Goal: Task Accomplishment & Management: Complete application form

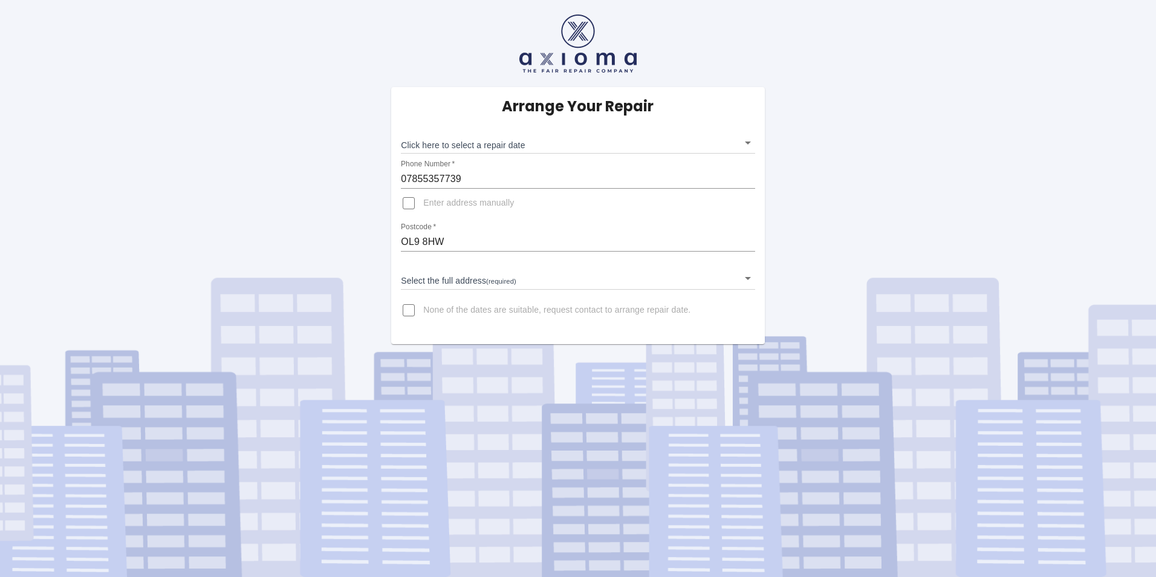
click at [488, 293] on div "Arrange Your Repair Click here to select a repair date ​ Phone Number   * 07855…" at bounding box center [577, 215] width 373 height 257
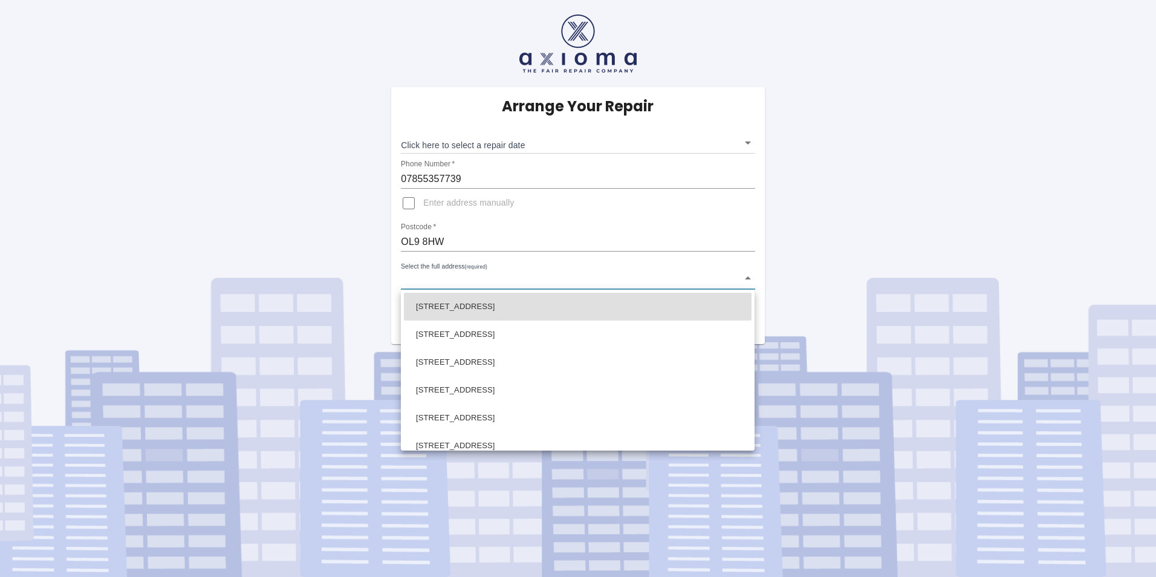
click at [473, 274] on body "Arrange Your Repair Click here to select a repair date ​ Phone Number   * 07855…" at bounding box center [578, 288] width 1156 height 577
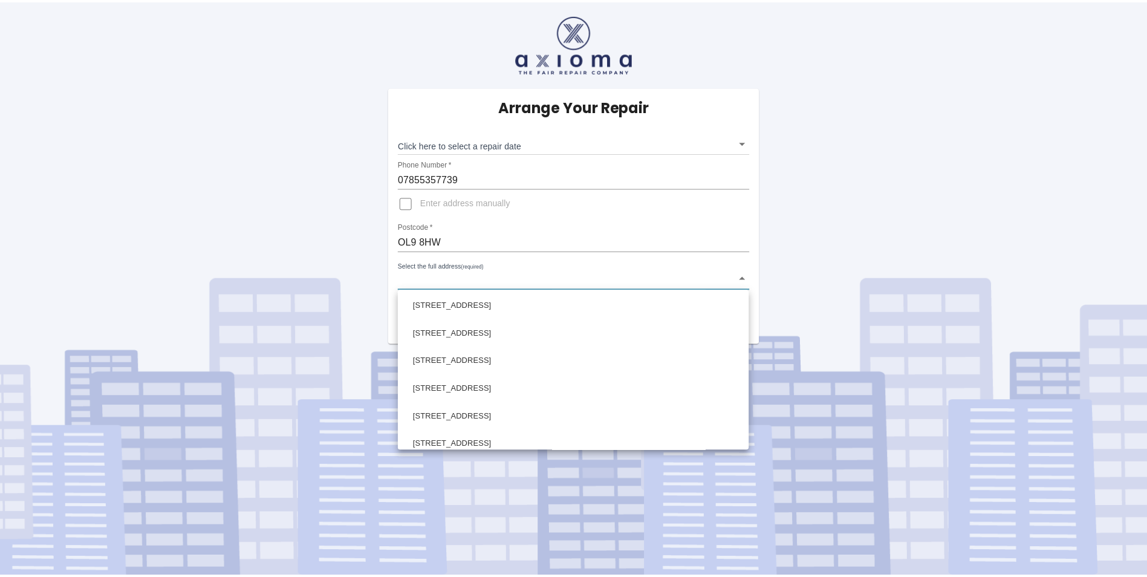
scroll to position [423, 0]
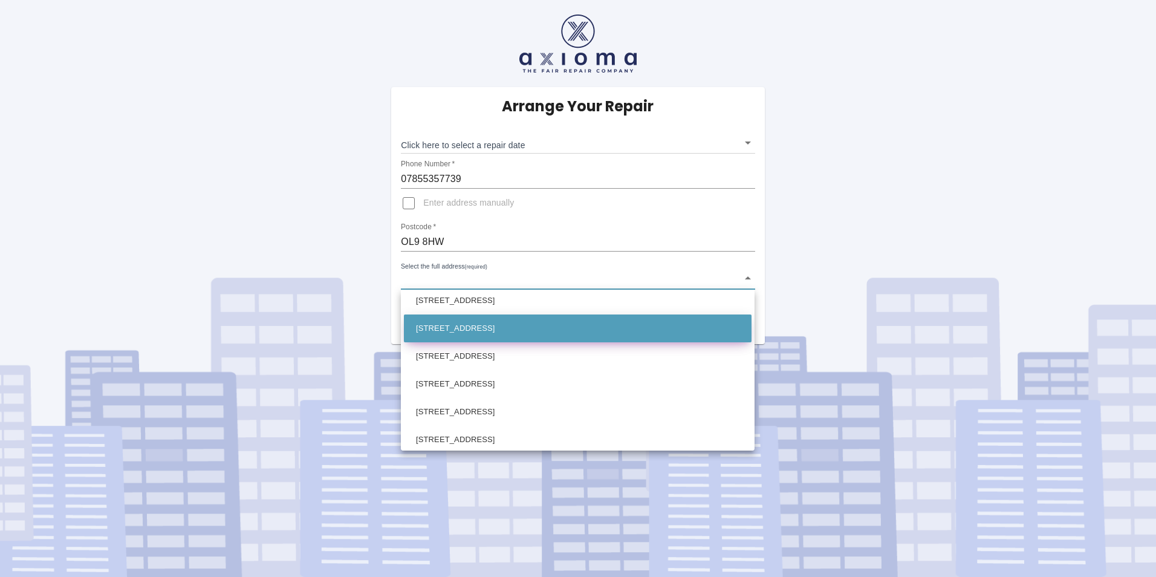
click at [497, 329] on li "[STREET_ADDRESS]" at bounding box center [578, 328] width 348 height 28
type input "[STREET_ADDRESS]"
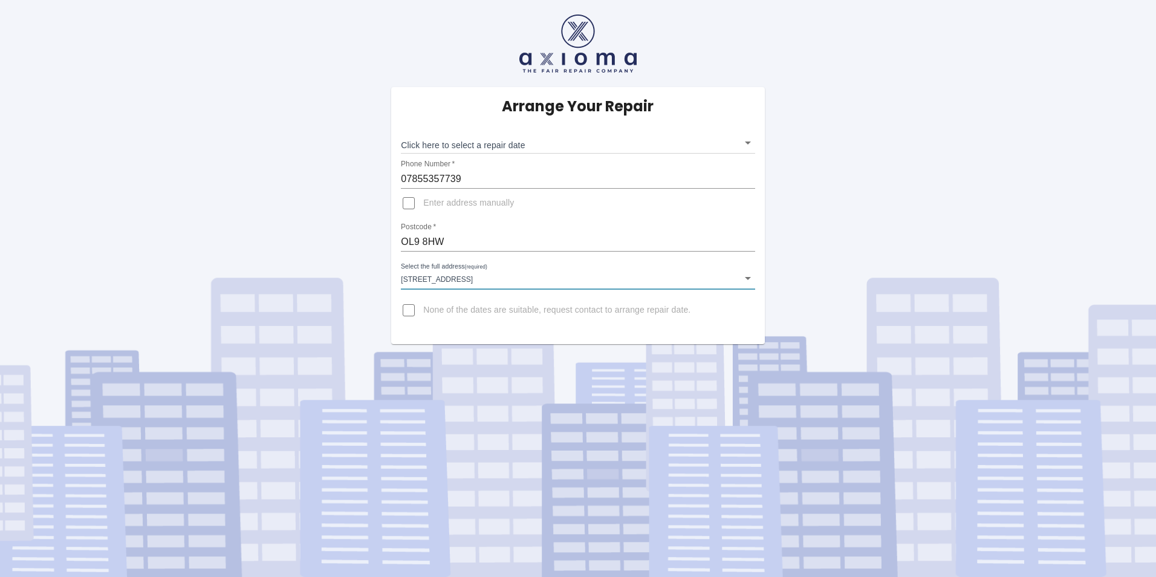
click at [550, 334] on div "Arrange Your Repair Click here to select a repair date ​ Phone Number   * 07855…" at bounding box center [577, 215] width 373 height 257
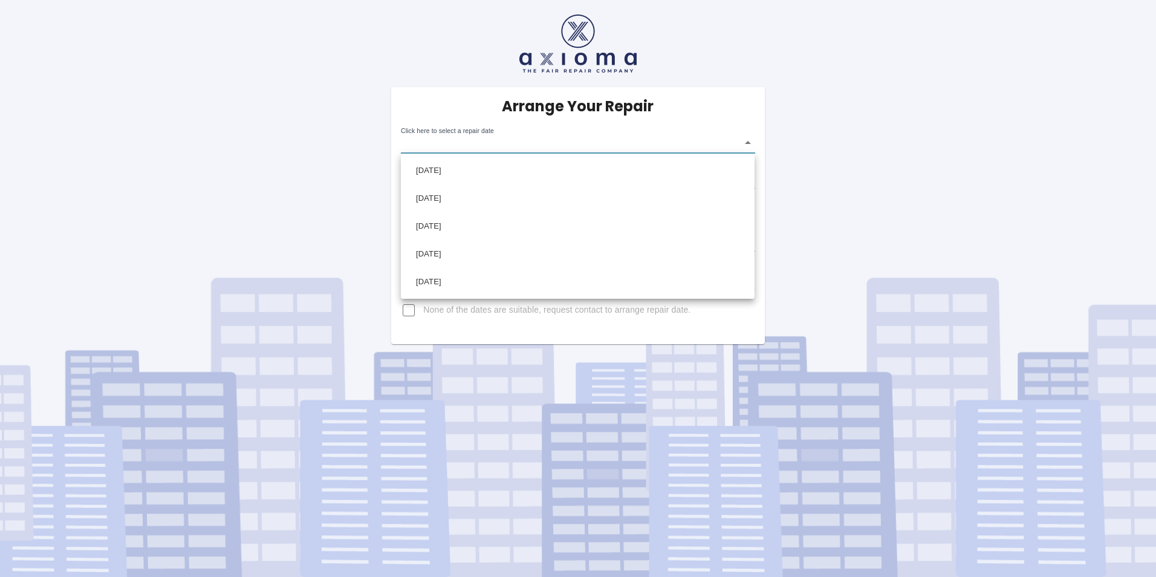
click at [540, 146] on body "Arrange Your Repair Click here to select a repair date ​ Phone Number   * 07855…" at bounding box center [578, 288] width 1156 height 577
click at [563, 129] on div at bounding box center [578, 288] width 1156 height 577
click at [486, 140] on body "Arrange Your Repair Click here to select a repair date ​ Phone Number   * 07855…" at bounding box center [578, 288] width 1156 height 577
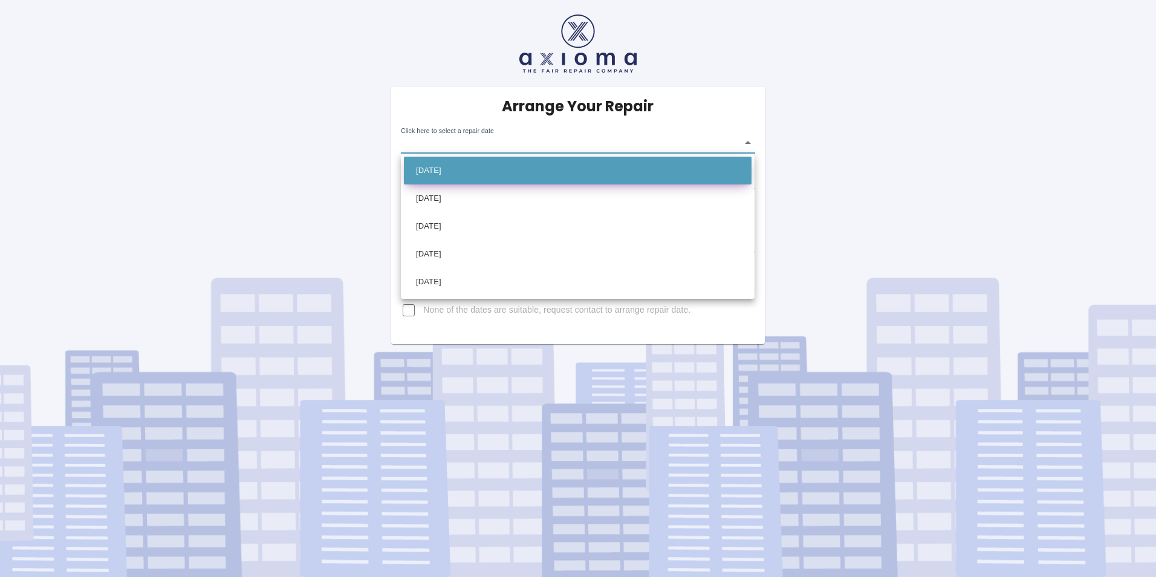
click at [451, 171] on li "[DATE]" at bounding box center [578, 171] width 348 height 28
type input "[DATE]T00:00:00.000Z"
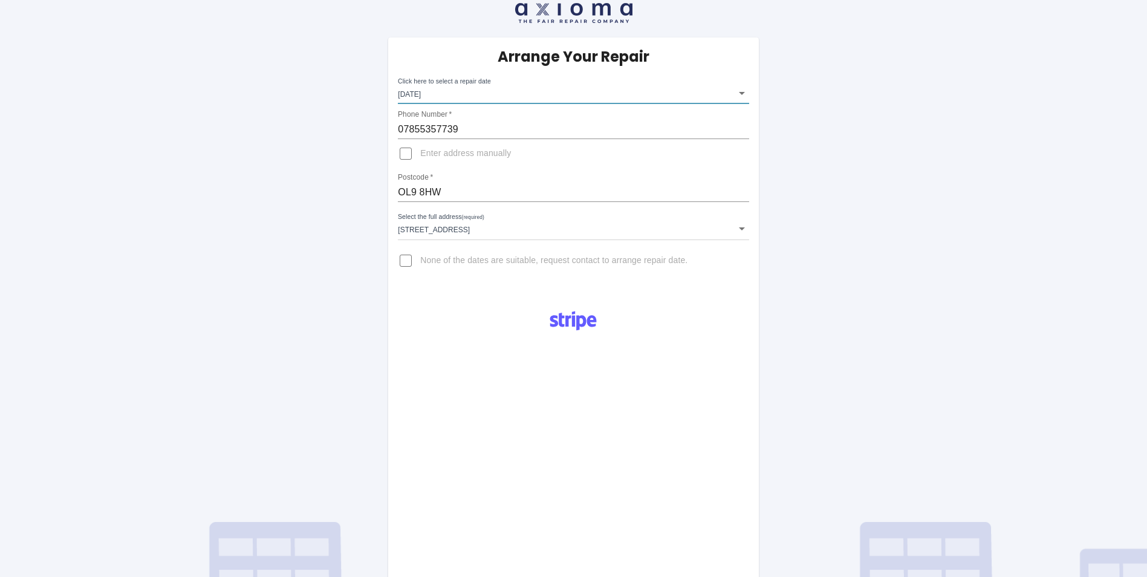
scroll to position [0, 0]
